Goal: Book appointment/travel/reservation

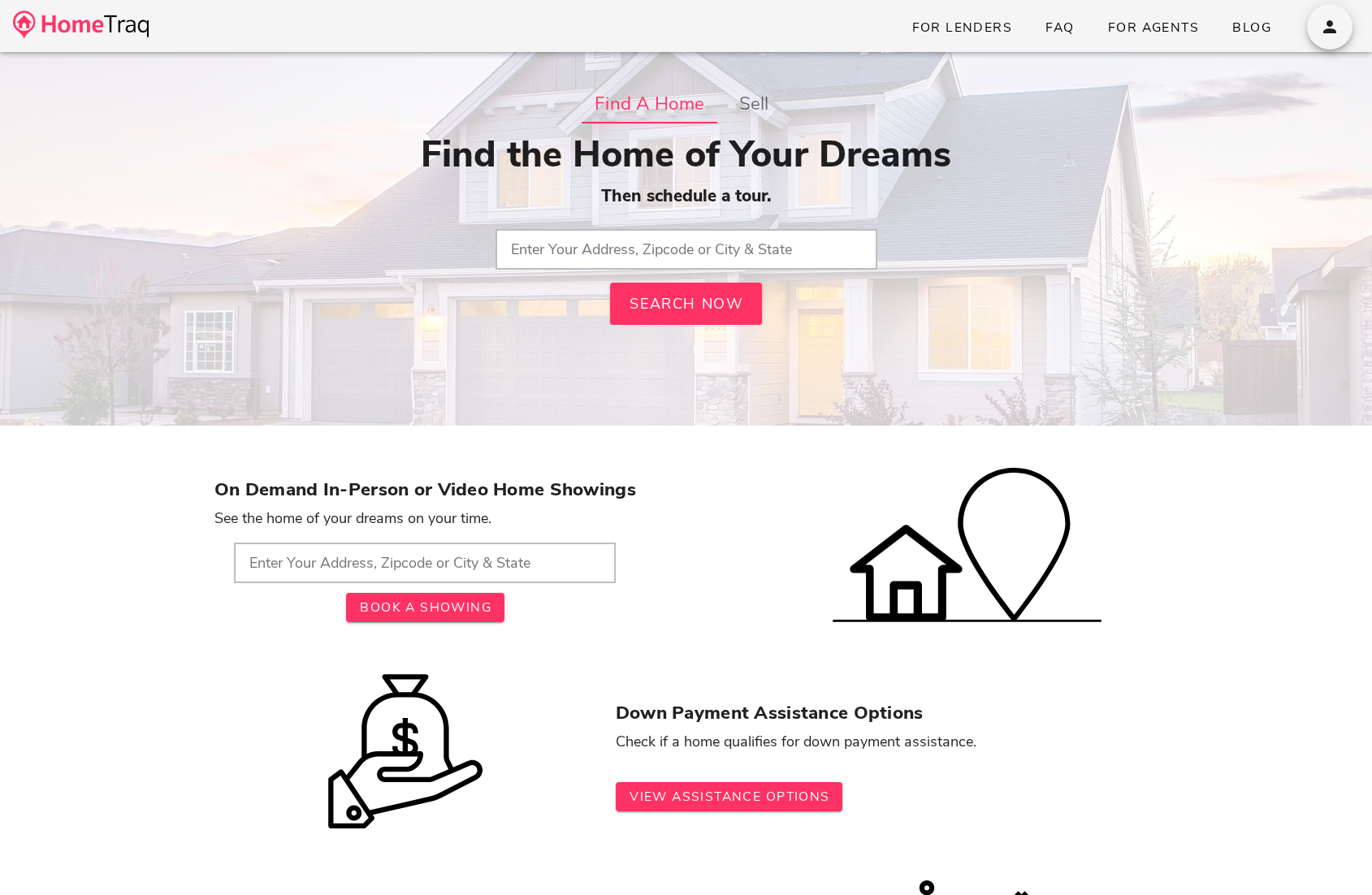
click at [636, 240] on input "text" at bounding box center [686, 249] width 381 height 41
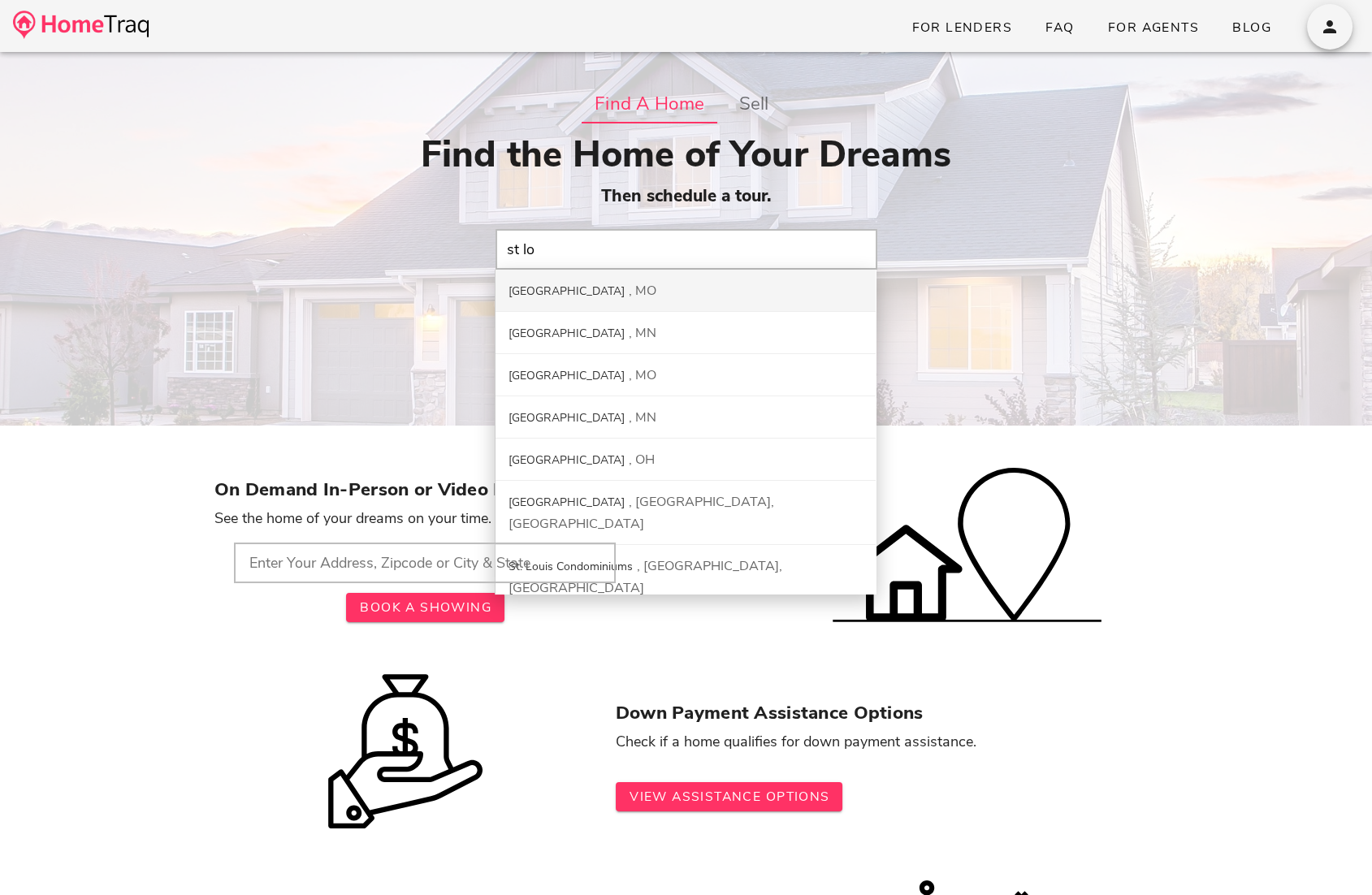
click at [644, 293] on div "St. Louis City MO" at bounding box center [686, 291] width 380 height 42
type input "St. Louis City, MO"
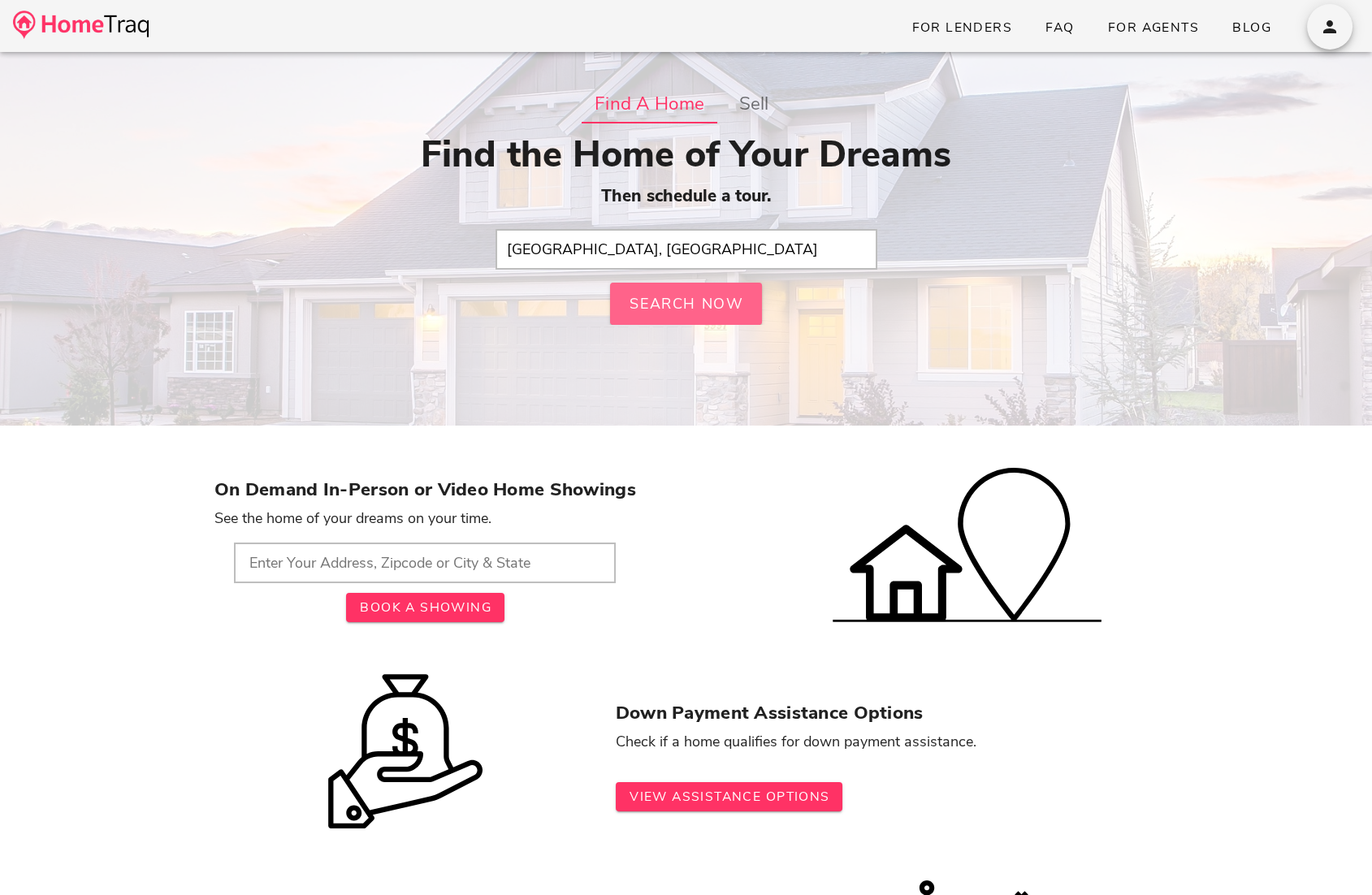
click at [658, 302] on span "Search Now" at bounding box center [686, 303] width 115 height 19
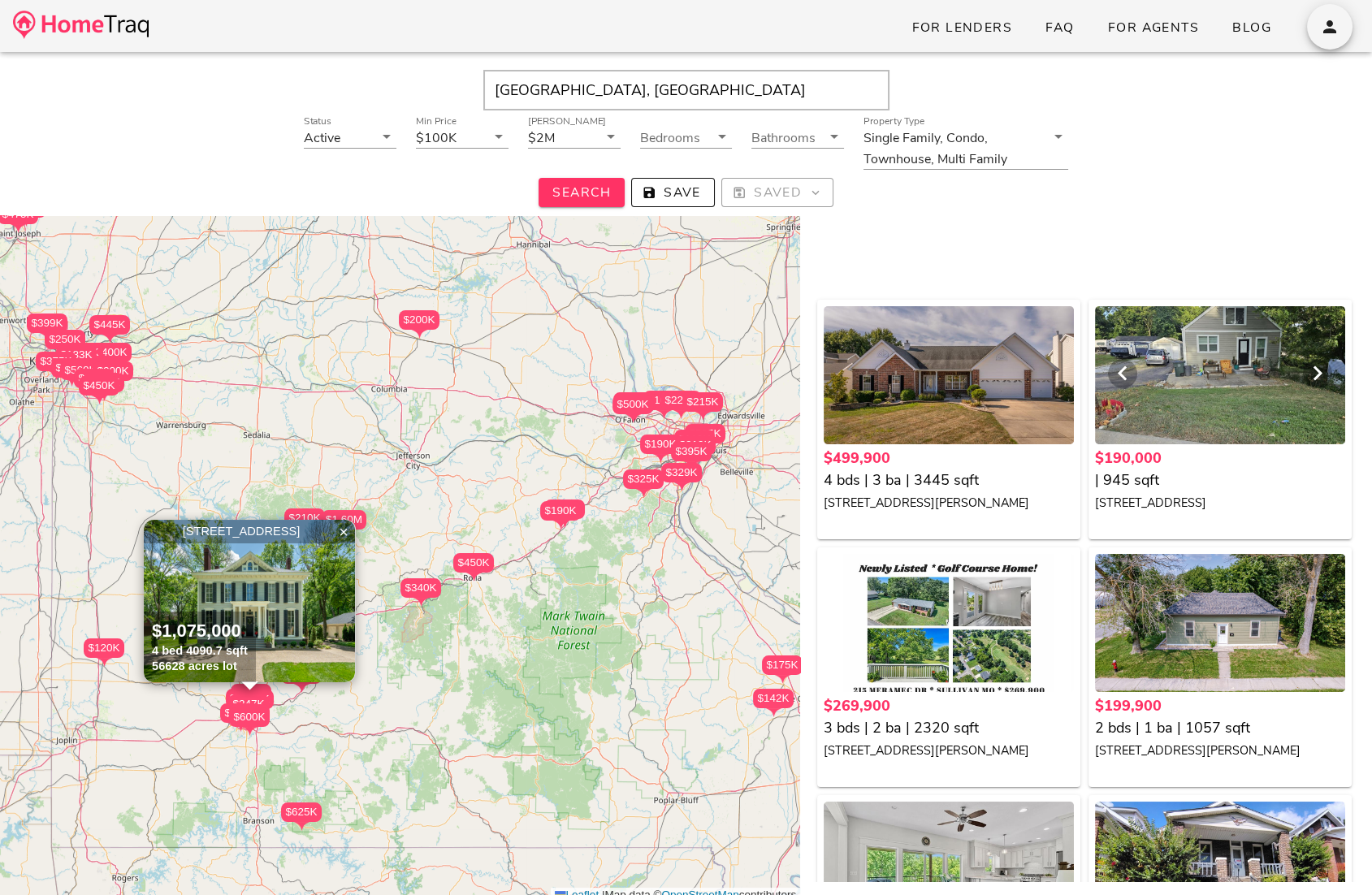
click at [1210, 398] on div at bounding box center [1220, 375] width 250 height 138
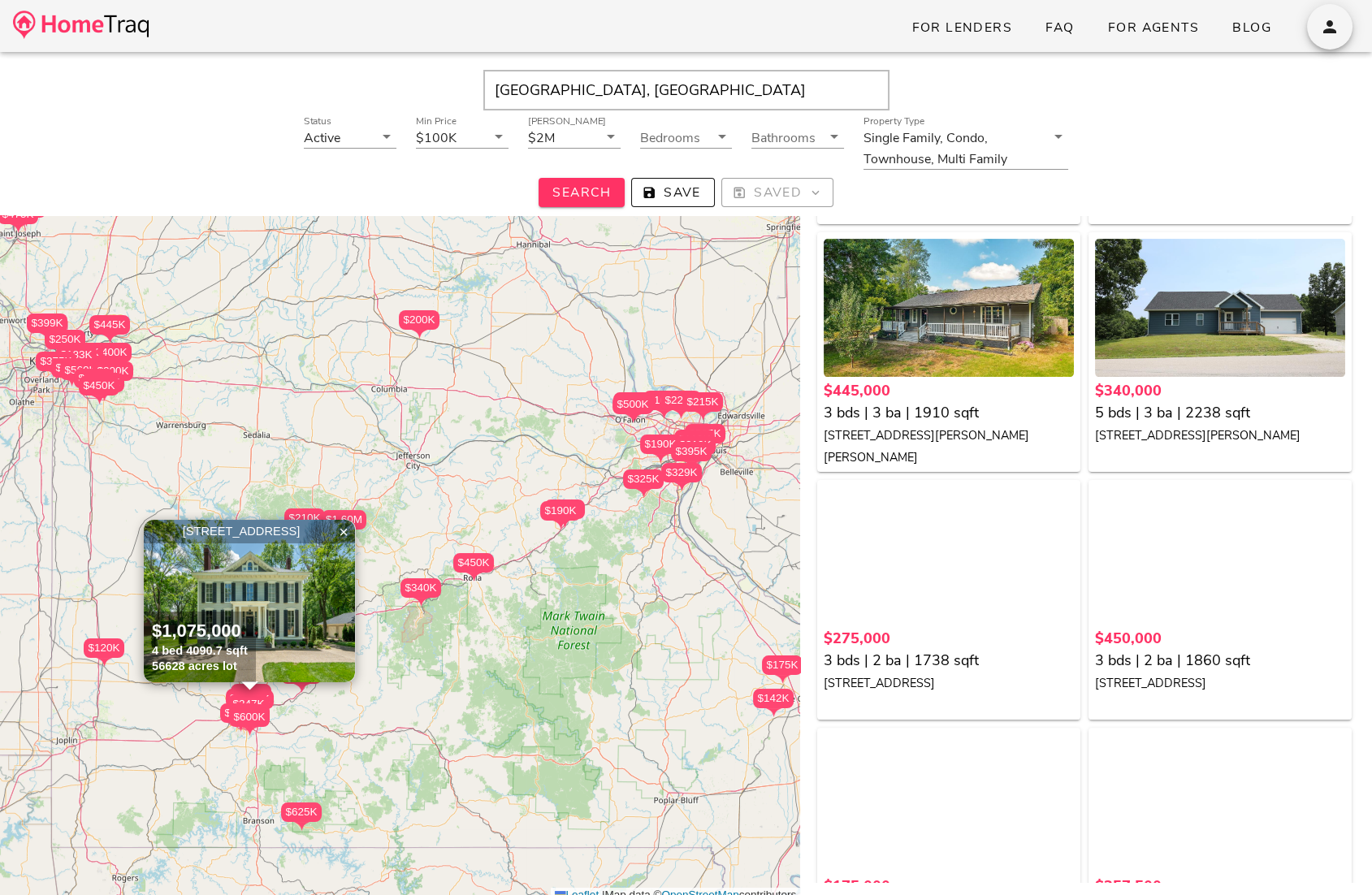
scroll to position [1580, 0]
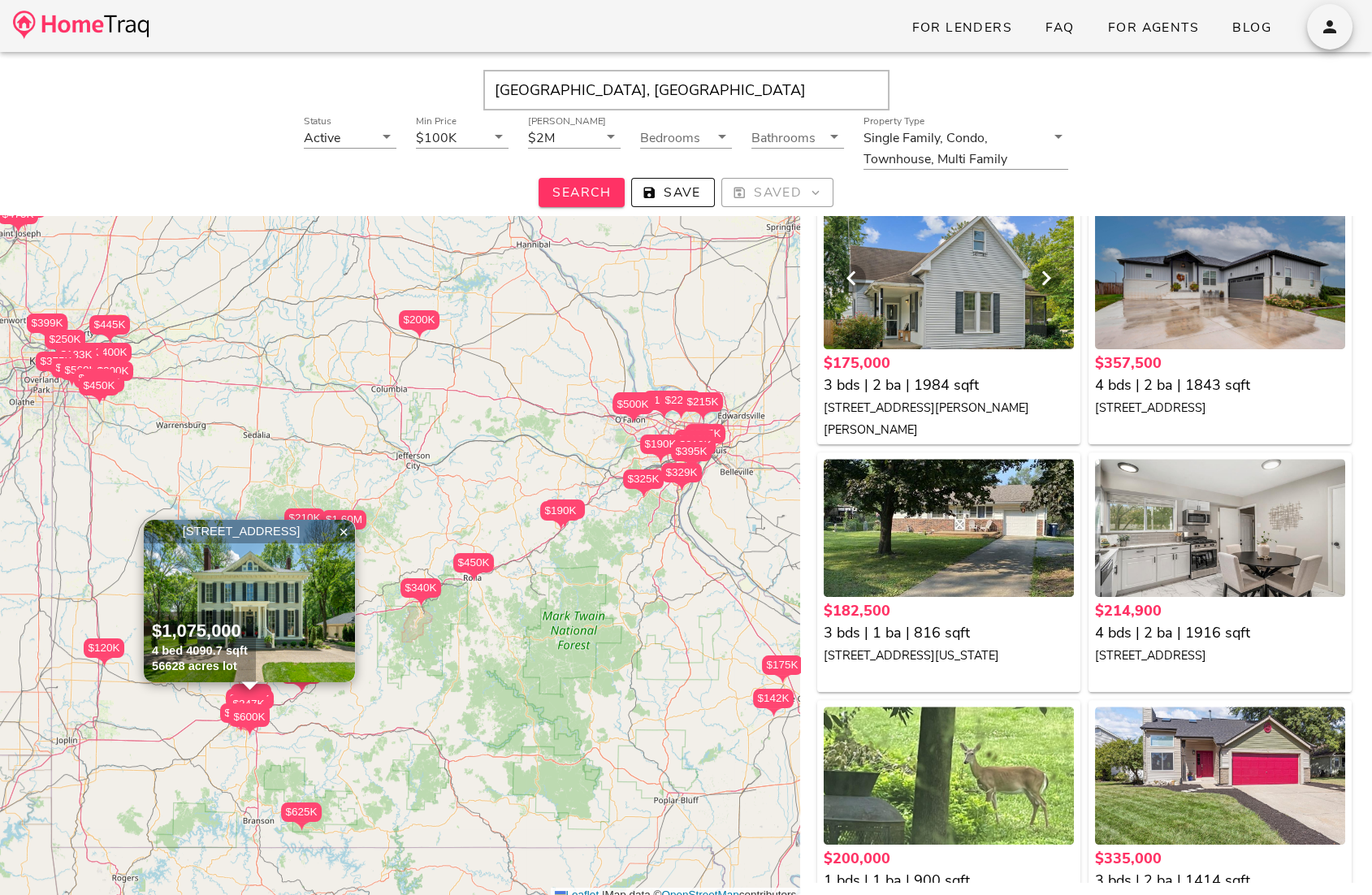
click at [949, 263] on div at bounding box center [948, 280] width 250 height 138
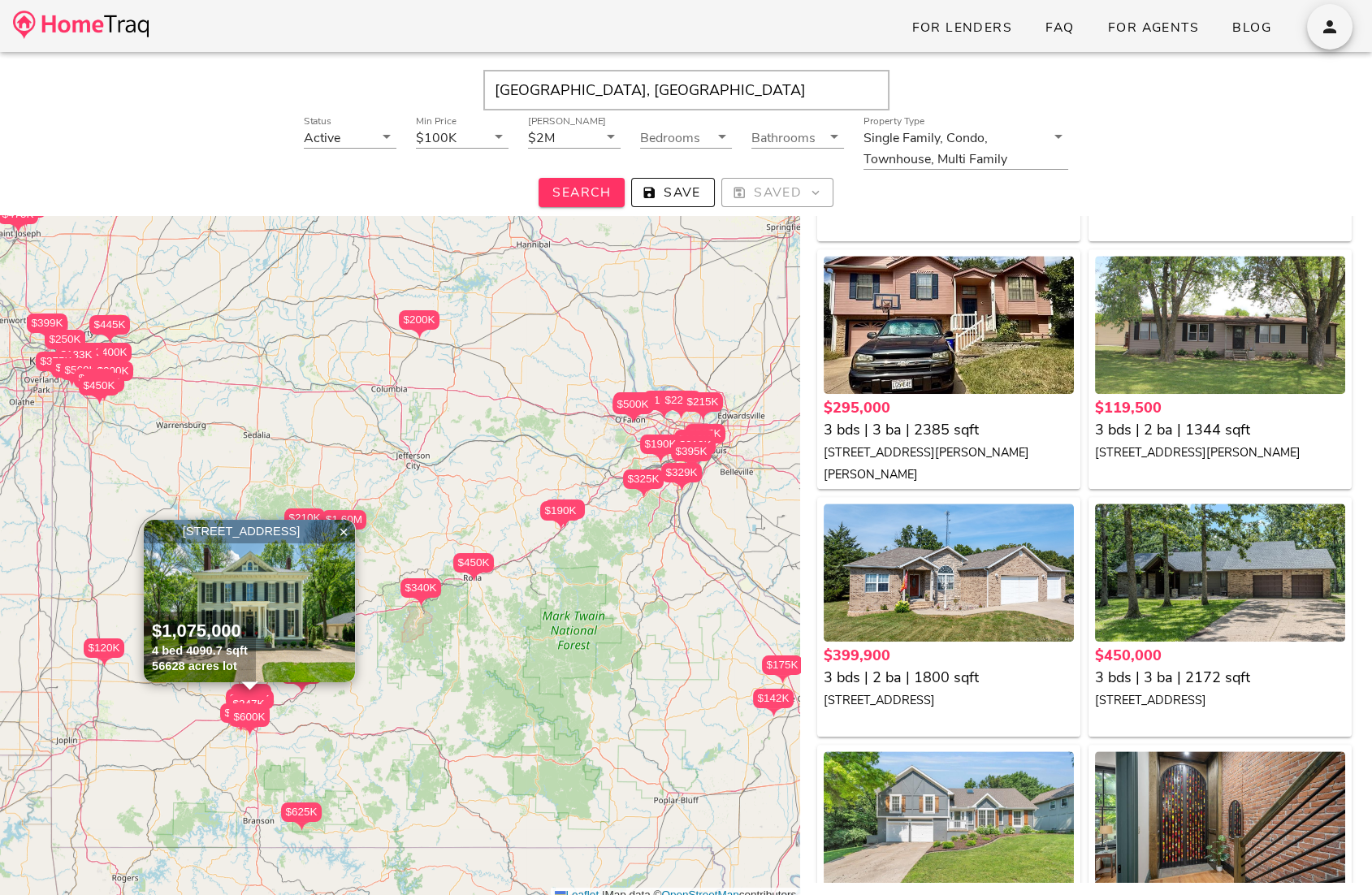
scroll to position [3512, 0]
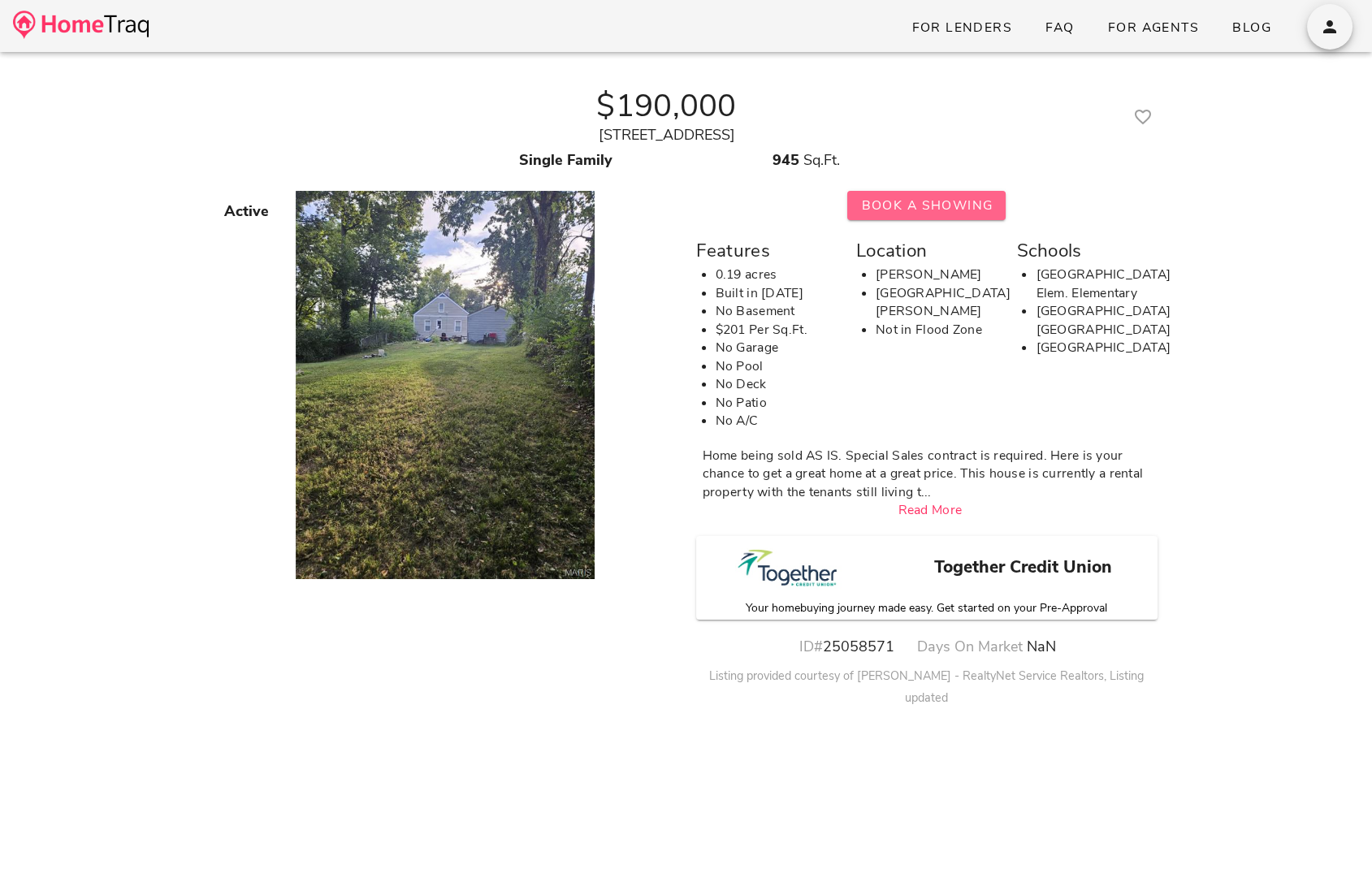
click at [914, 214] on button "Book A Showing" at bounding box center [926, 205] width 158 height 29
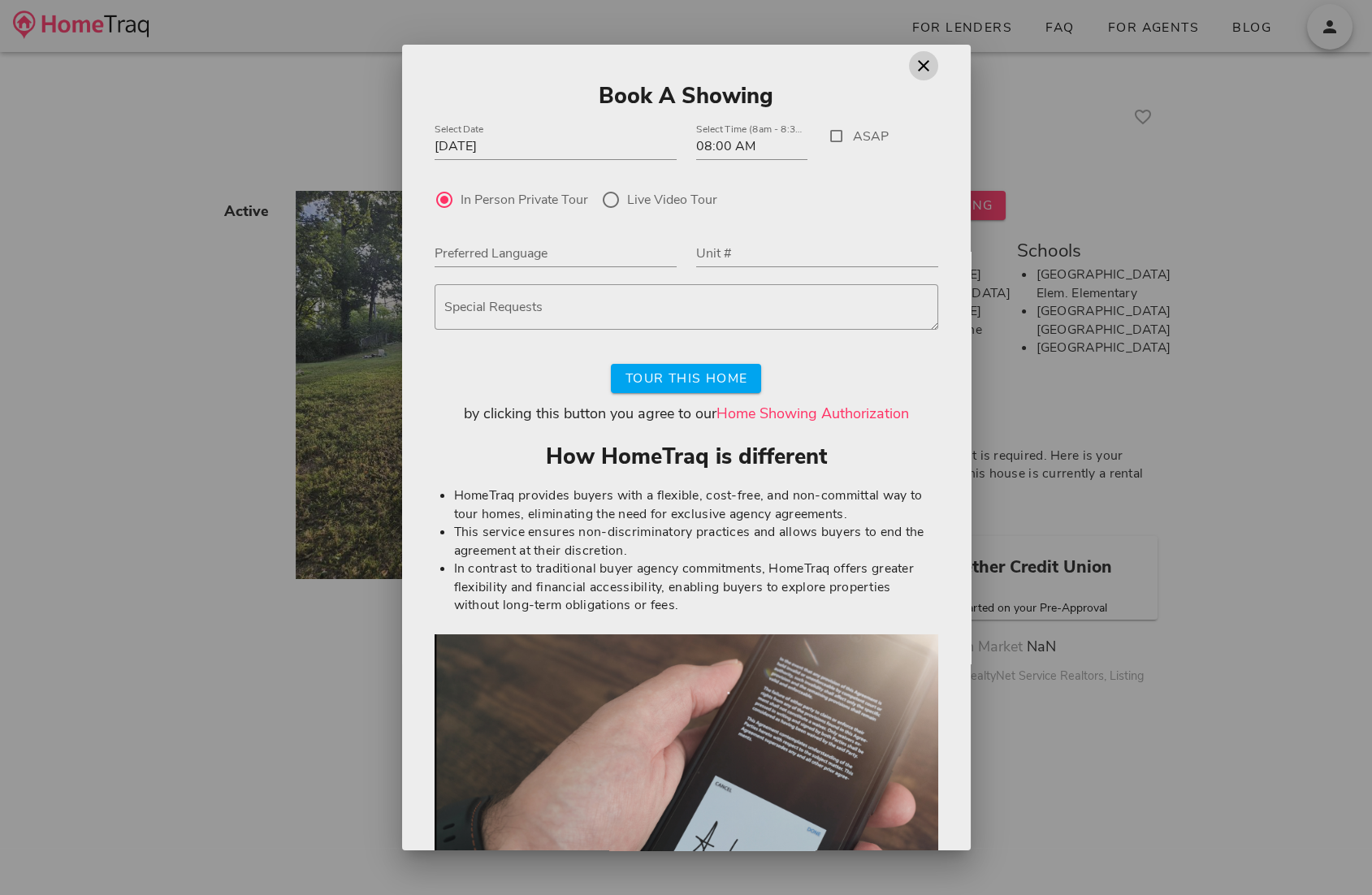
click at [916, 63] on icon "button" at bounding box center [924, 65] width 19 height 19
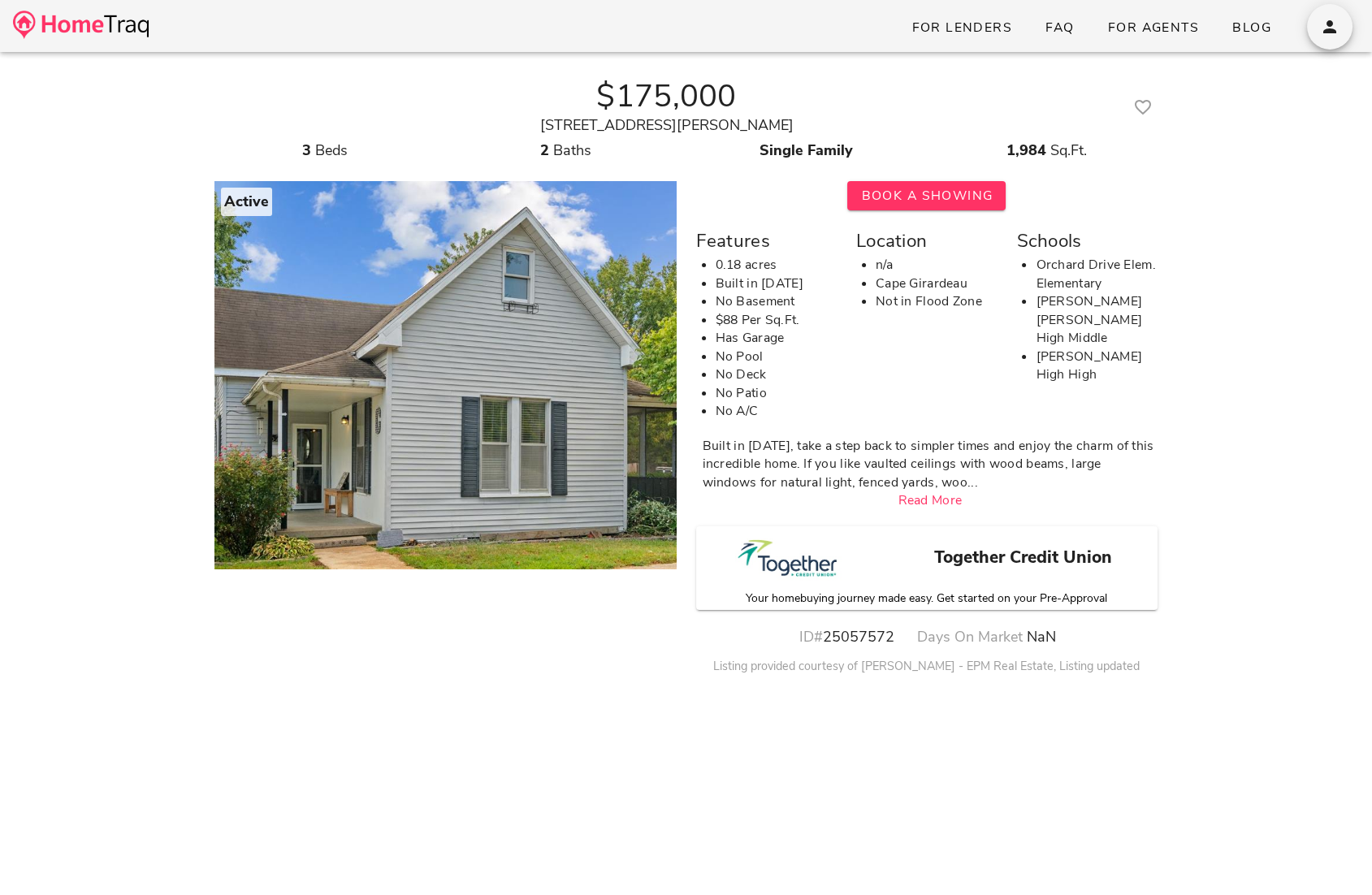
click at [943, 500] on link "Read More" at bounding box center [929, 500] width 65 height 18
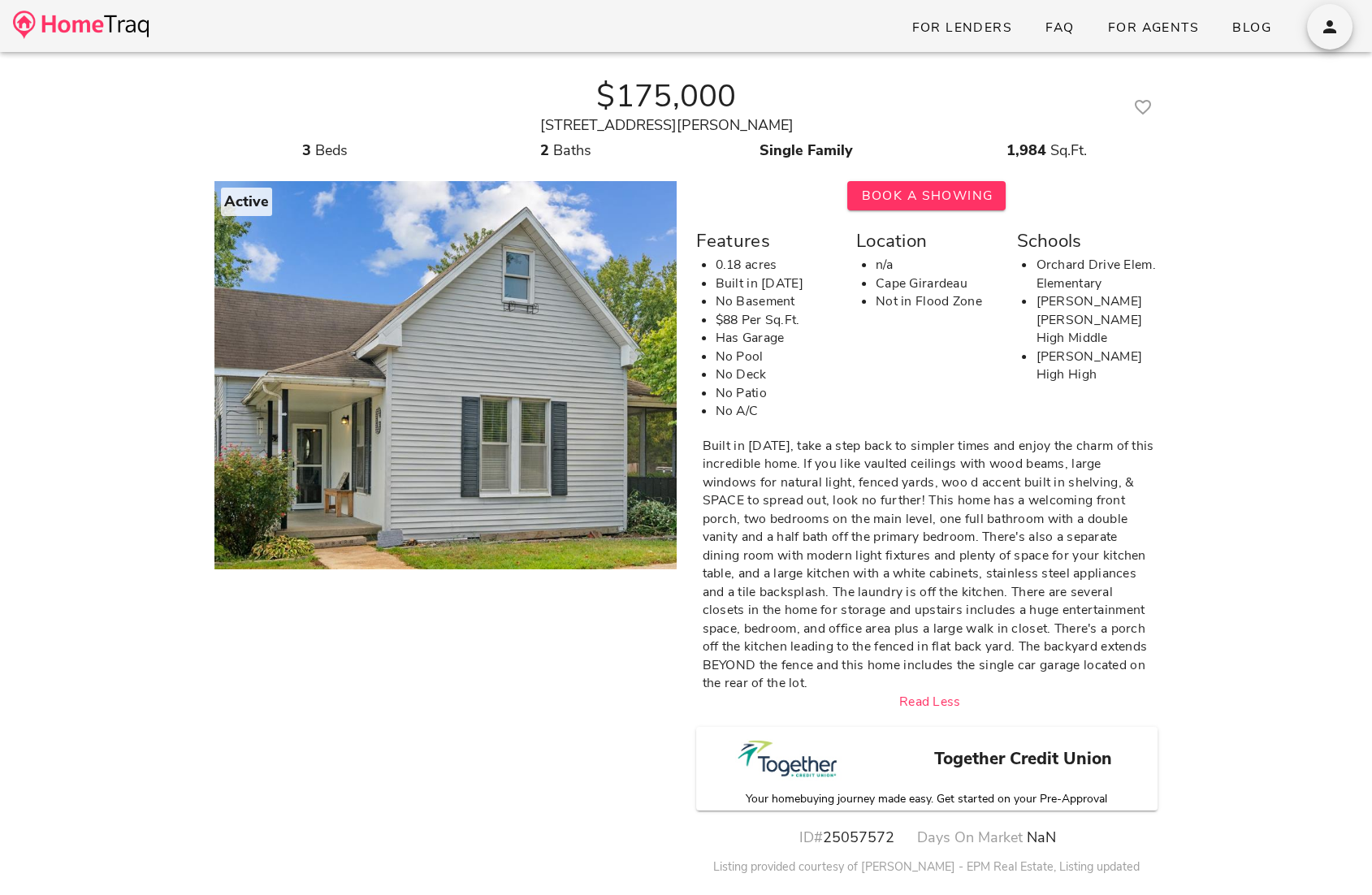
click at [126, 34] on img at bounding box center [80, 25] width 135 height 28
